Goal: Information Seeking & Learning: Find specific fact

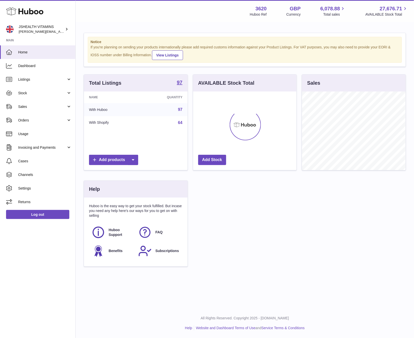
scroll to position [79, 103]
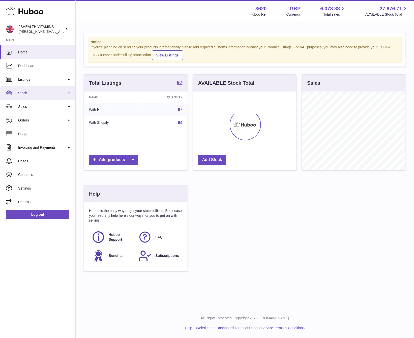
click at [47, 90] on link "Stock" at bounding box center [37, 93] width 75 height 14
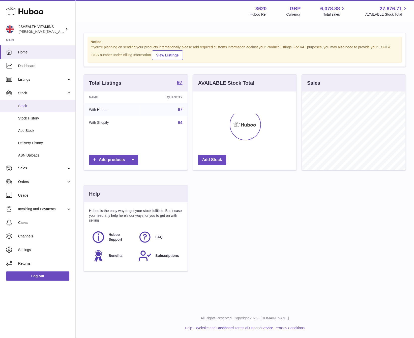
click at [36, 109] on link "Stock" at bounding box center [37, 106] width 75 height 12
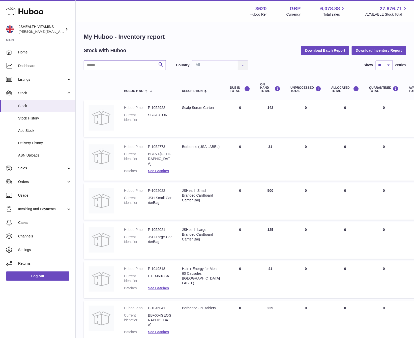
click at [110, 67] on input "text" at bounding box center [125, 65] width 82 height 10
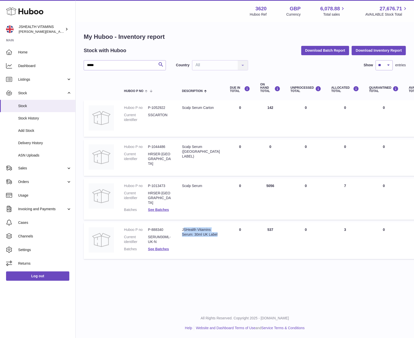
drag, startPoint x: 199, startPoint y: 239, endPoint x: 184, endPoint y: 224, distance: 21.0
click at [184, 227] on div "JSHealth Vitamins Serum: 30ml UK Label" at bounding box center [201, 232] width 38 height 10
copy div "SHealth Vitamins Serum: 30ml UK Label"
click at [156, 235] on dd "SERUM30ML-UK-N" at bounding box center [160, 240] width 24 height 10
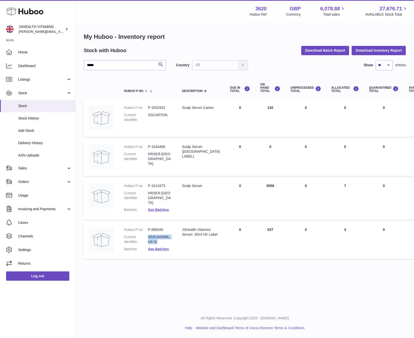
click at [156, 235] on dd "SERUM30ML-UK-N" at bounding box center [160, 240] width 24 height 10
copy dl "SERUM30ML-UK-N"
click at [164, 236] on dd "SERUM30ML-UK-N" at bounding box center [160, 240] width 24 height 10
click at [159, 227] on dd "P-888340" at bounding box center [160, 229] width 24 height 5
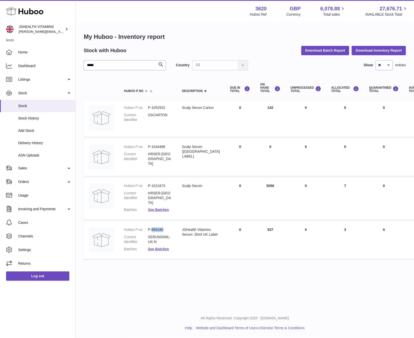
click at [159, 227] on dd "P-888340" at bounding box center [160, 229] width 24 height 5
drag, startPoint x: 159, startPoint y: 224, endPoint x: 162, endPoint y: 223, distance: 3.1
click at [159, 227] on dd "P-888340" at bounding box center [160, 229] width 24 height 5
copy dl "P-888340"
click at [104, 65] on input "*****" at bounding box center [125, 65] width 82 height 10
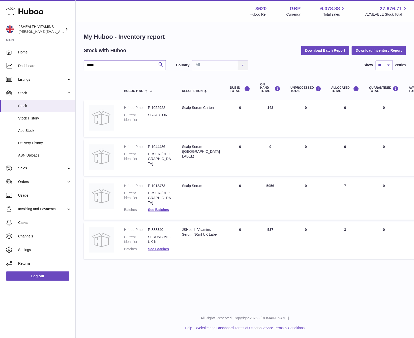
click at [104, 65] on input "*****" at bounding box center [125, 65] width 82 height 10
type input "***"
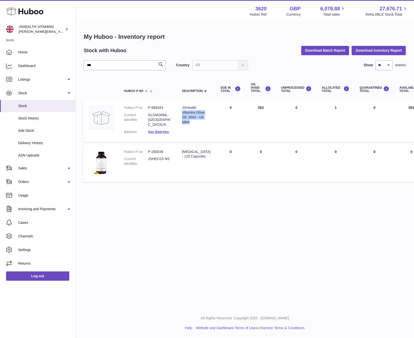
drag, startPoint x: 199, startPoint y: 121, endPoint x: 190, endPoint y: 115, distance: 11.3
click at [180, 112] on td "Description JSHealth Vitamins Glow Oil: 30ml - UK label" at bounding box center [196, 120] width 39 height 41
copy div "Vitamins Glow Oil: 30ml - UK label"
drag, startPoint x: 195, startPoint y: 120, endPoint x: 183, endPoint y: 108, distance: 17.8
click at [182, 108] on div "JSHealth Vitamins Glow Oil: 30ml - UK label" at bounding box center [196, 114] width 28 height 19
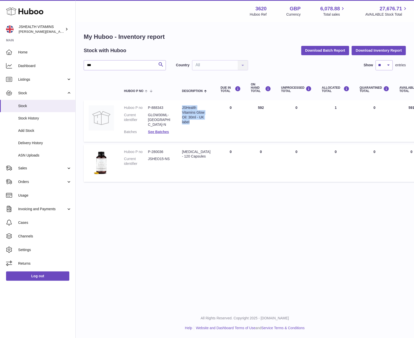
copy div "JSHealth Vitamins Glow Oil: 30ml - UK label"
click at [151, 107] on dd "P-888343" at bounding box center [160, 107] width 24 height 5
copy dl "P-888343"
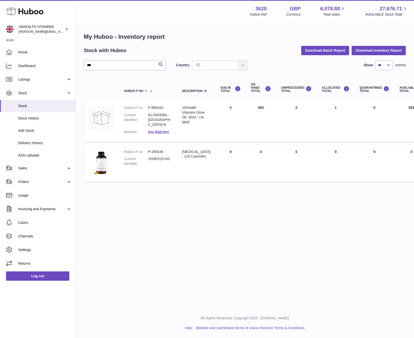
click at [164, 116] on dd "GLOW30ML-UK-N" at bounding box center [160, 120] width 24 height 14
copy dl "GLOW30ML-UK-N"
click at [46, 276] on link "Log out" at bounding box center [37, 276] width 63 height 9
